Goal: Task Accomplishment & Management: Manage account settings

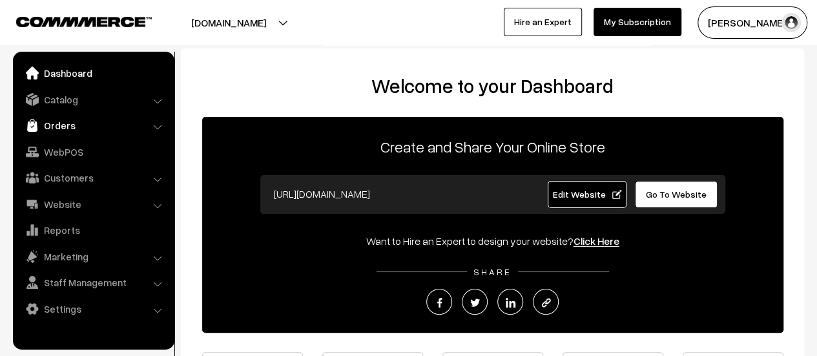
click at [57, 122] on link "Orders" at bounding box center [93, 125] width 154 height 23
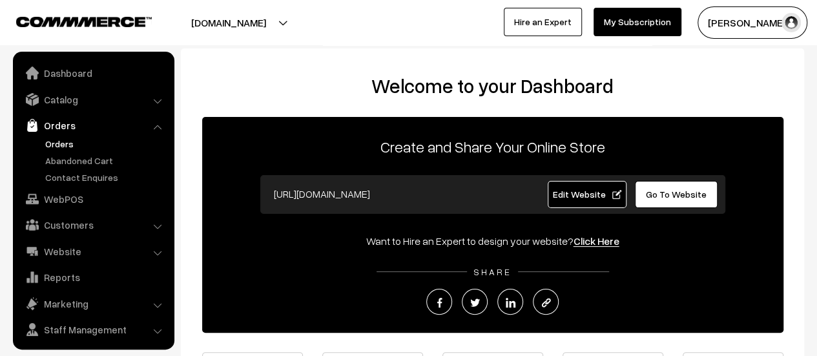
click at [50, 141] on link "Orders" at bounding box center [106, 144] width 128 height 14
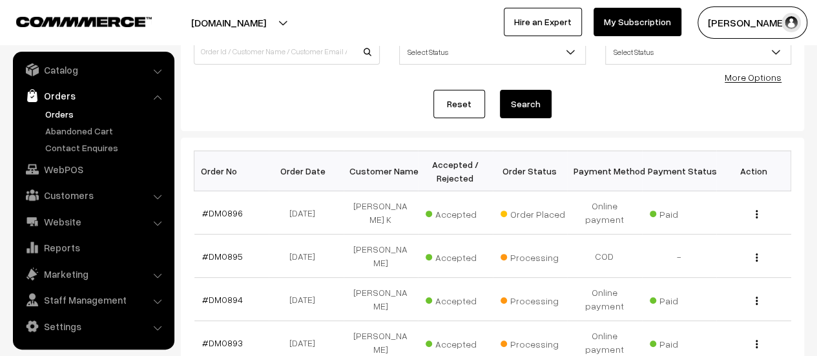
scroll to position [114, 0]
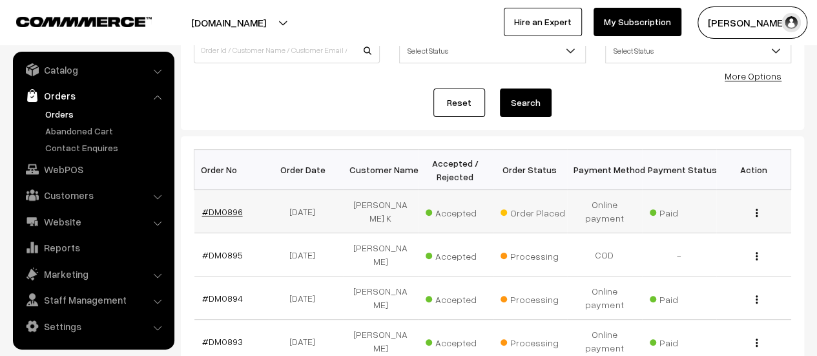
click at [223, 207] on link "#DM0896" at bounding box center [222, 211] width 41 height 11
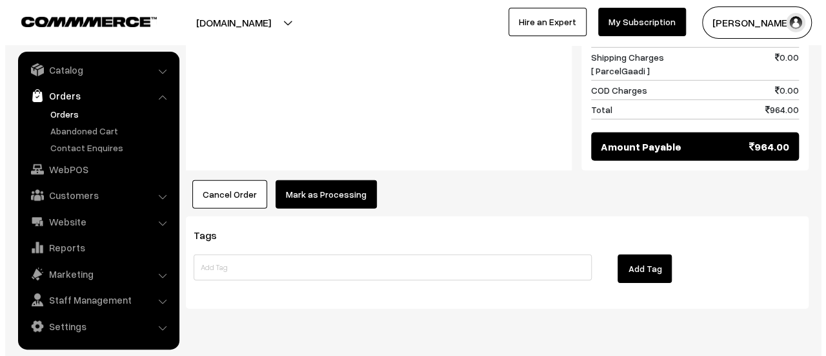
scroll to position [1894, 0]
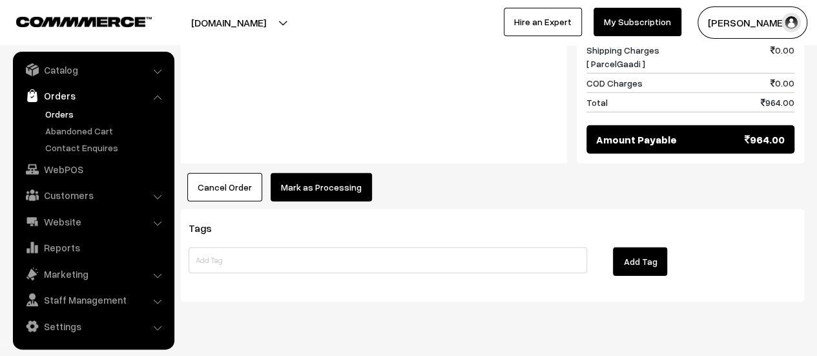
click at [329, 173] on button "Mark as Processing" at bounding box center [320, 187] width 101 height 28
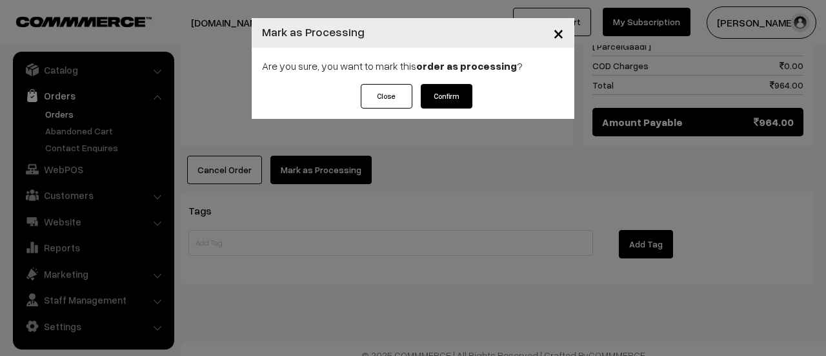
click at [457, 97] on button "Confirm" at bounding box center [447, 96] width 52 height 25
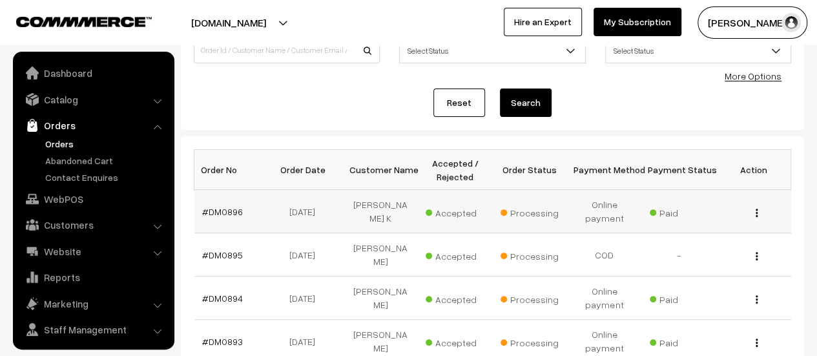
scroll to position [30, 0]
